Goal: Check status: Check status

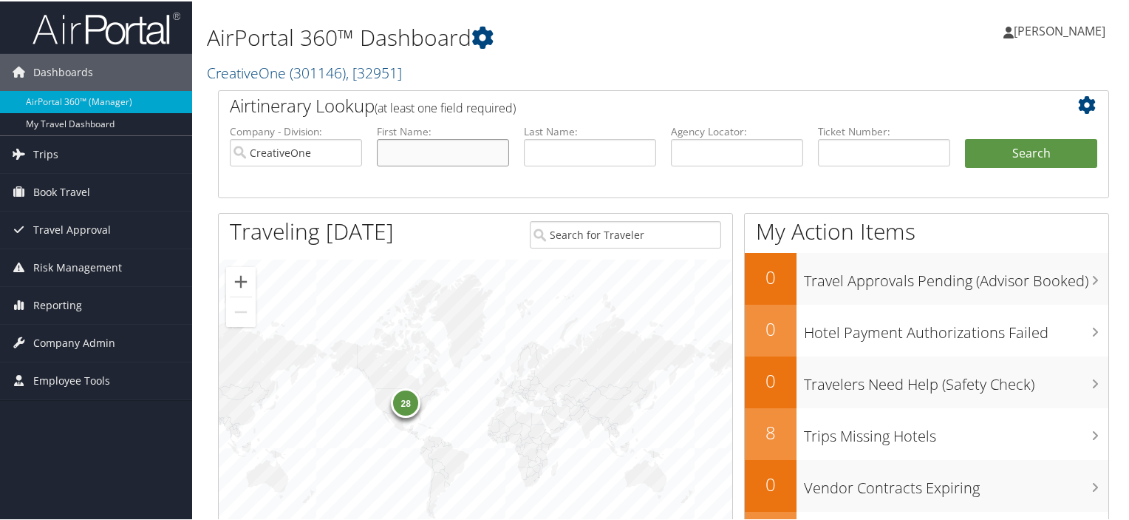
click at [398, 152] on input "text" at bounding box center [443, 150] width 132 height 27
type input "[PERSON_NAME]"
click at [965, 137] on button "Search" at bounding box center [1031, 152] width 132 height 30
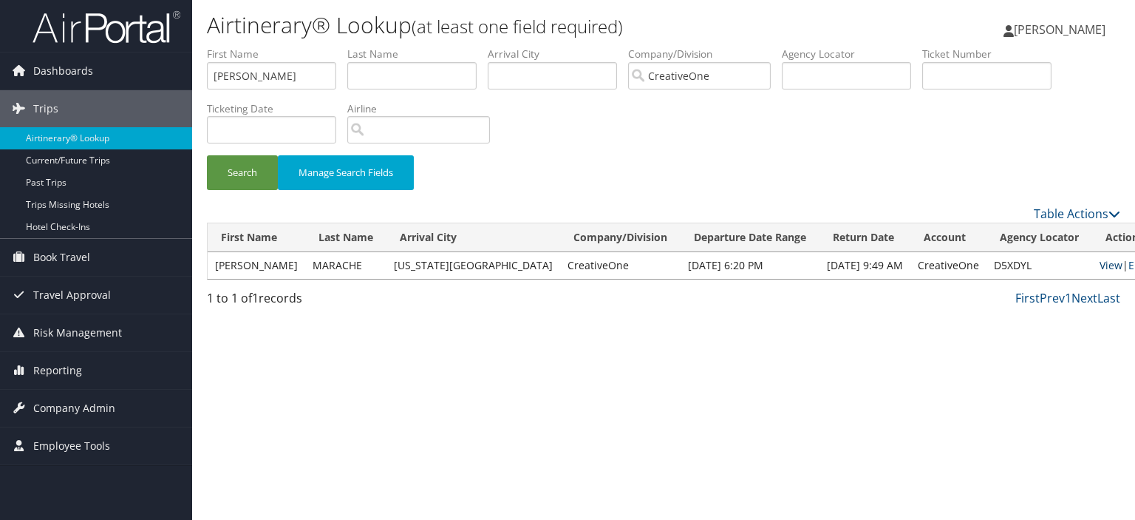
click at [1100, 269] on link "View" at bounding box center [1111, 265] width 23 height 14
click at [372, 69] on input "text" at bounding box center [411, 75] width 129 height 27
drag, startPoint x: 183, startPoint y: 69, endPoint x: 135, endPoint y: 61, distance: 49.4
click at [135, 61] on div "Dashboards AirPortal 360™ (Manager) My Travel Dashboard Trips Airtinerary® Look…" at bounding box center [567, 260] width 1135 height 520
type input "misty"
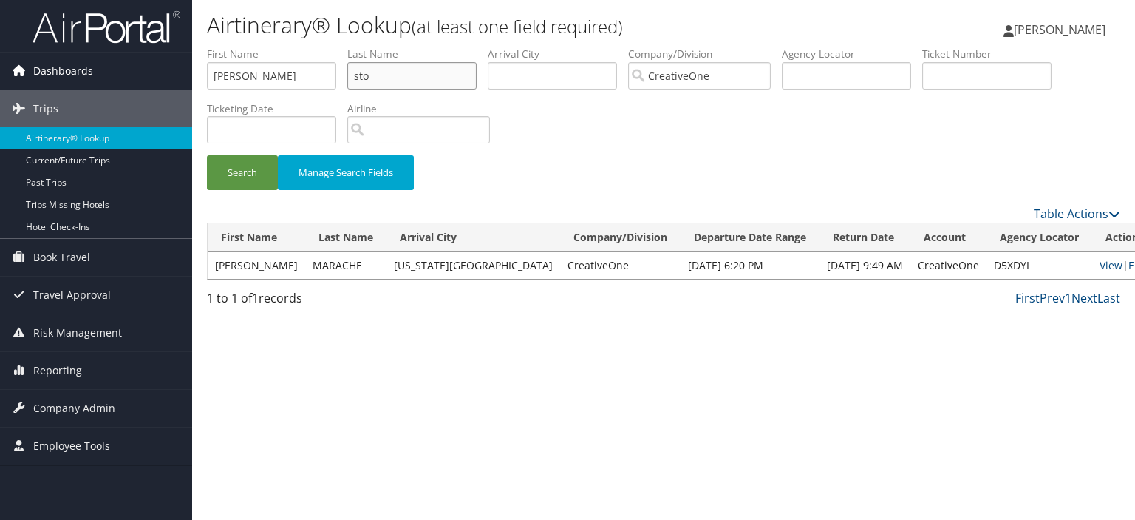
click at [207, 155] on button "Search" at bounding box center [242, 172] width 71 height 35
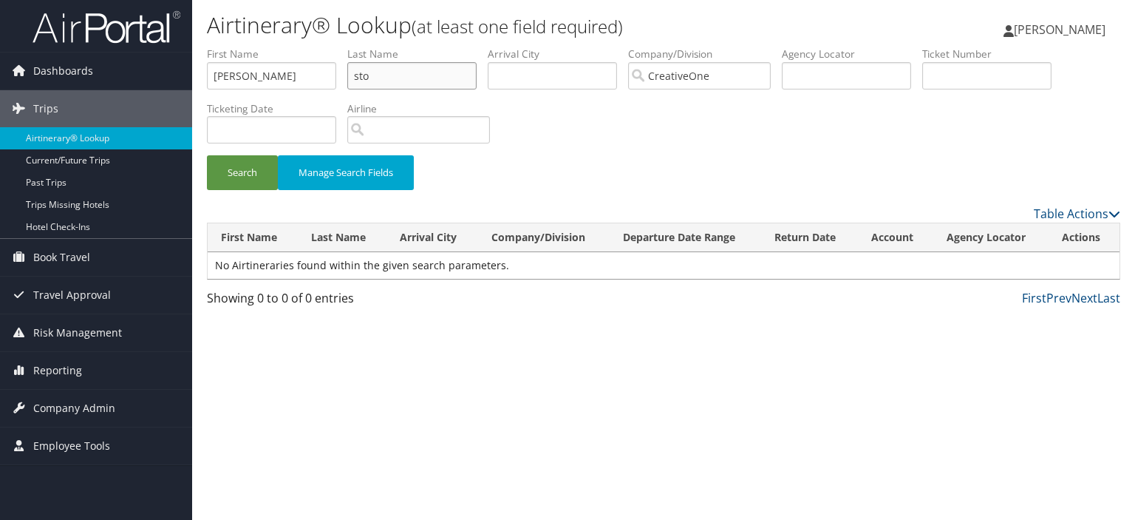
click at [383, 75] on input "sto" at bounding box center [411, 75] width 129 height 27
type input "s"
click at [207, 155] on button "Search" at bounding box center [242, 172] width 71 height 35
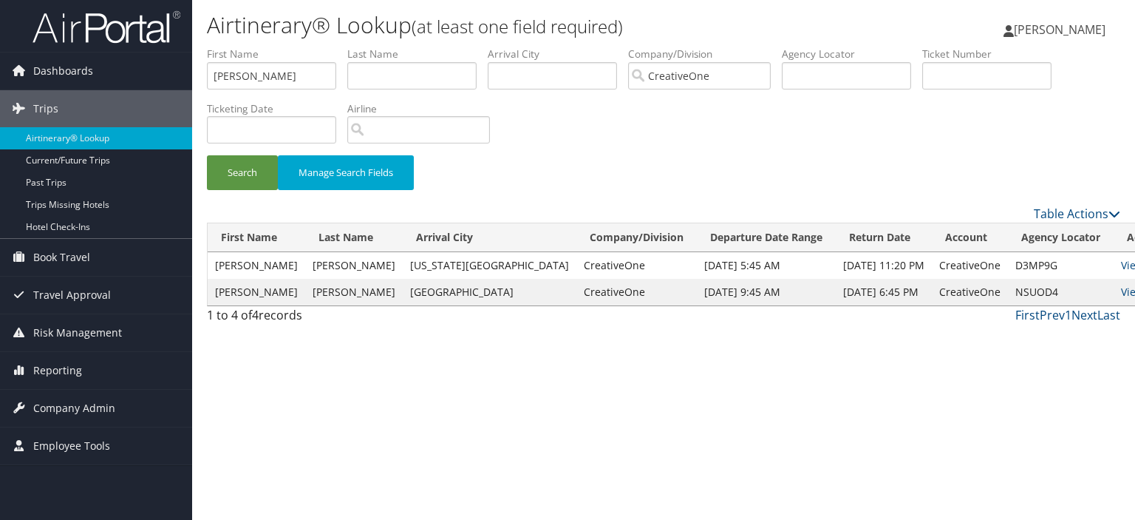
click at [1114, 276] on td "View | Email" at bounding box center [1149, 265] width 71 height 27
click at [1121, 269] on link "View" at bounding box center [1132, 265] width 23 height 14
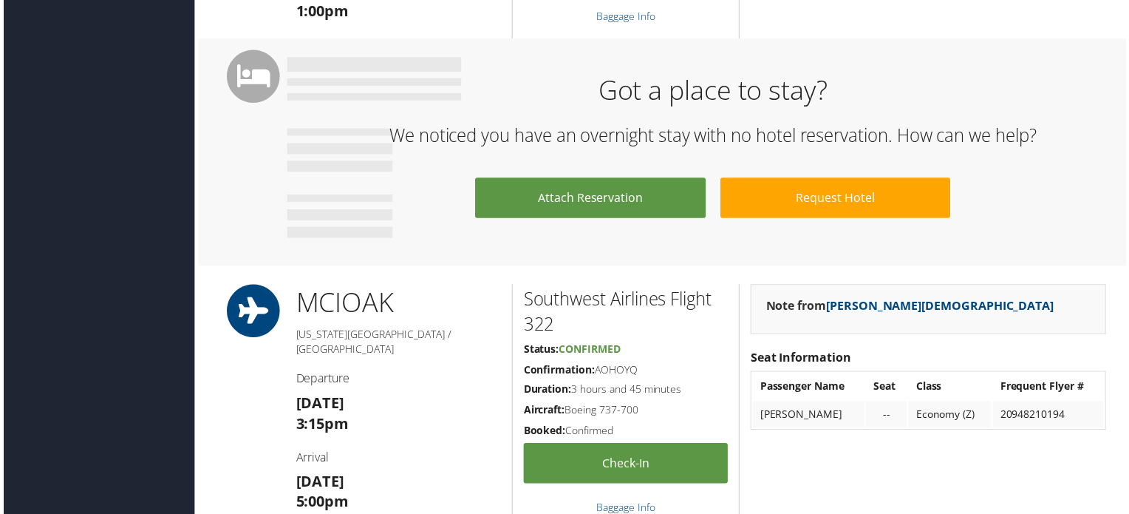
scroll to position [1330, 0]
